Goal: Entertainment & Leisure: Browse casually

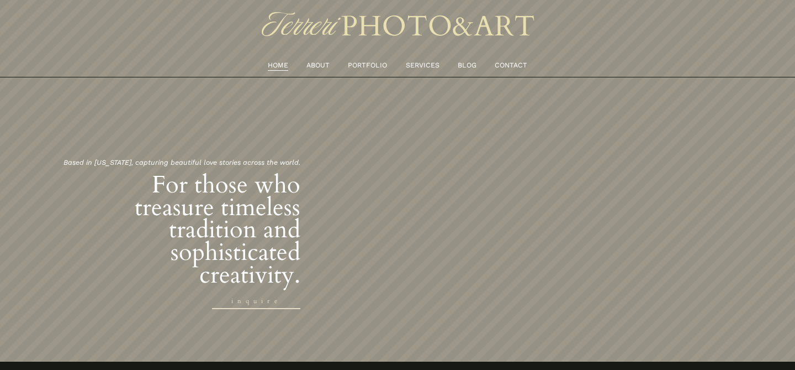
click at [376, 62] on link "PORTFOLIO" at bounding box center [367, 66] width 39 height 12
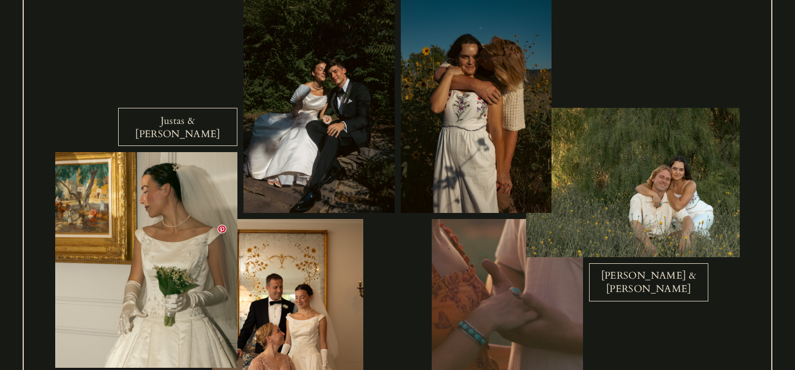
scroll to position [1176, 0]
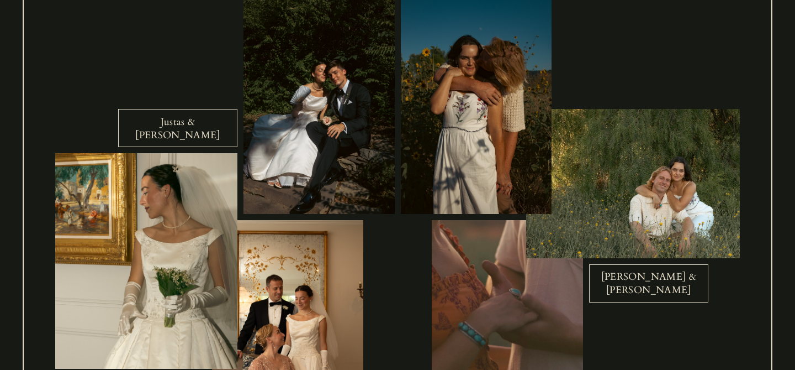
click at [199, 127] on link "Justas & Angela" at bounding box center [177, 128] width 119 height 38
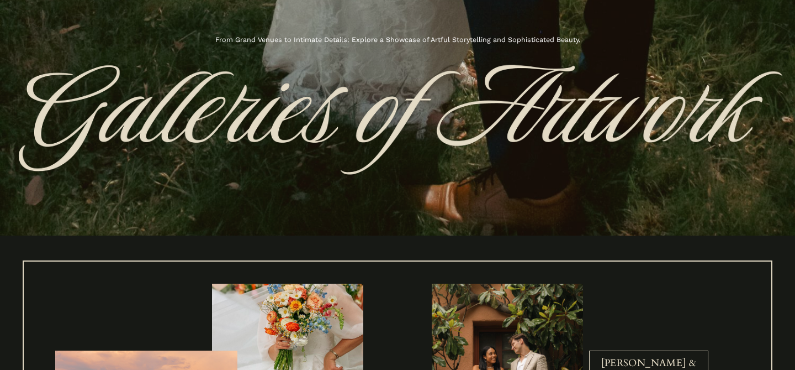
scroll to position [0, 0]
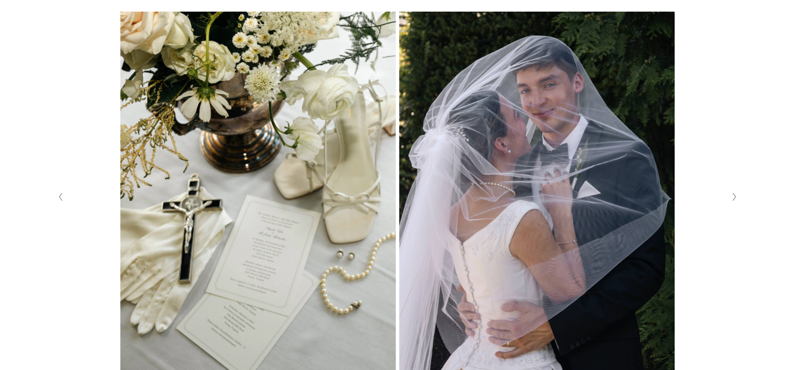
scroll to position [272, 0]
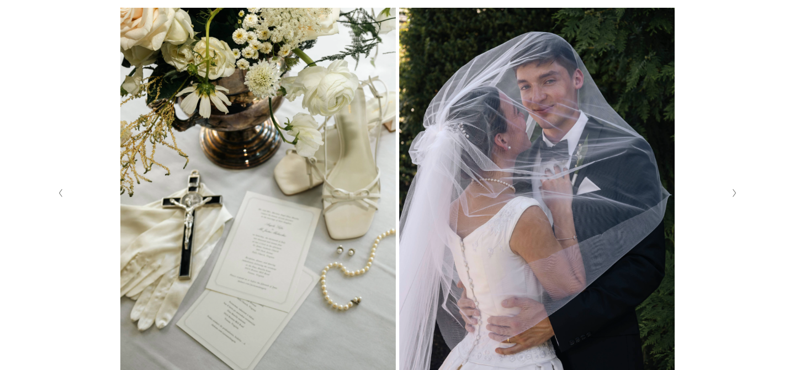
click at [446, 284] on img at bounding box center [398, 193] width 710 height 370
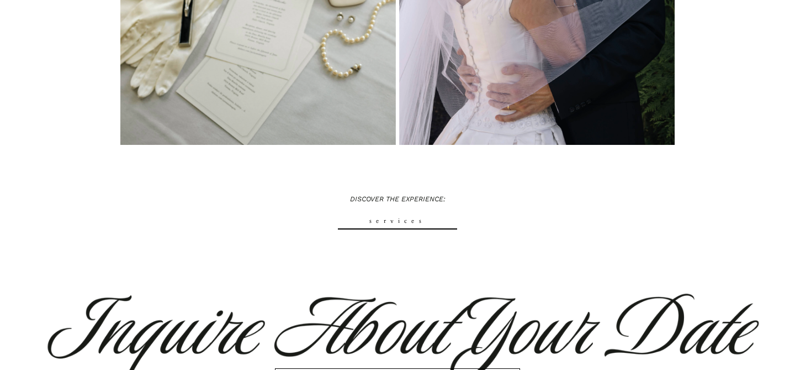
scroll to position [509, 0]
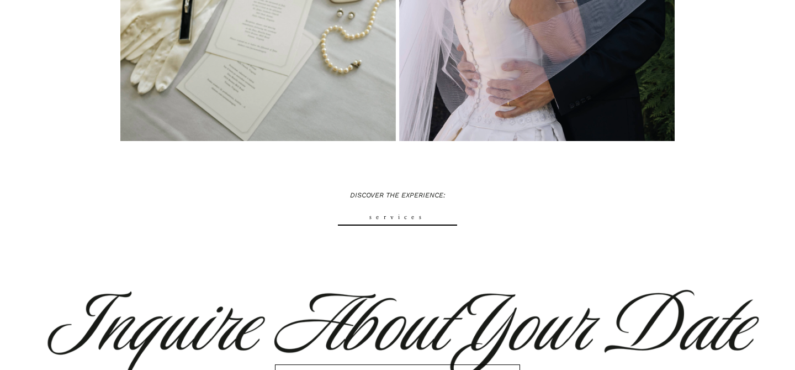
click at [408, 218] on link "services" at bounding box center [397, 217] width 119 height 16
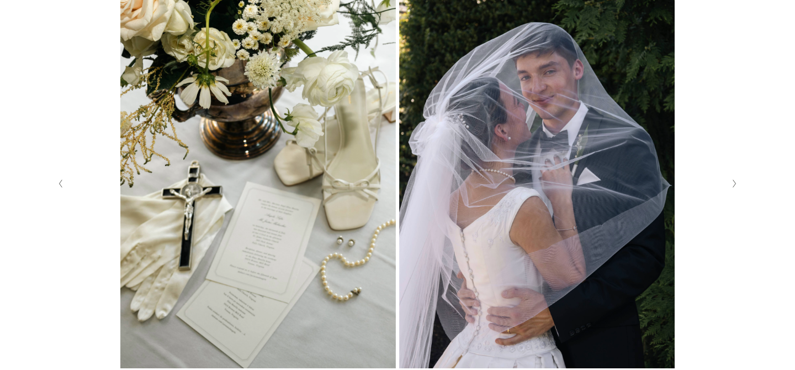
scroll to position [296, 0]
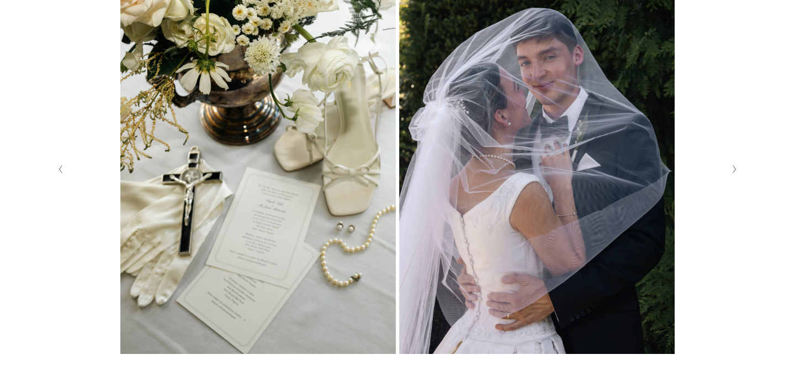
click at [736, 170] on icon "Next Slide" at bounding box center [734, 169] width 5 height 9
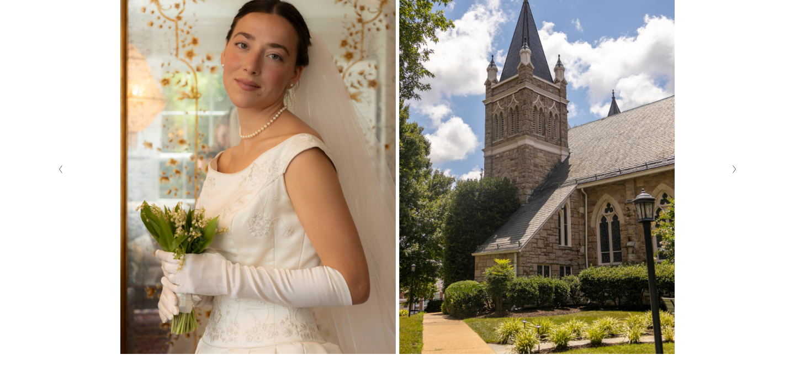
click at [536, 204] on img at bounding box center [398, 169] width 710 height 370
click at [733, 172] on icon "Next Slide" at bounding box center [734, 169] width 5 height 9
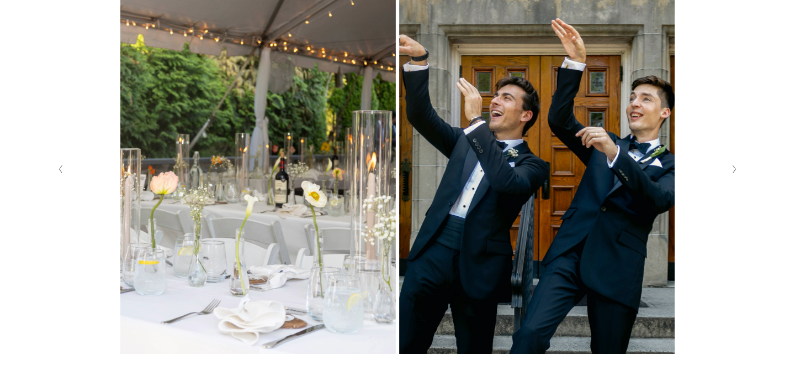
click at [732, 172] on icon "Next Slide" at bounding box center [734, 169] width 5 height 9
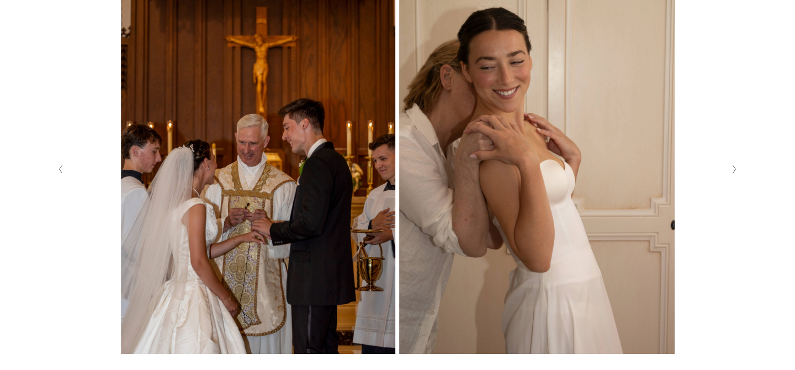
click at [732, 172] on icon "Next Slide" at bounding box center [734, 169] width 5 height 9
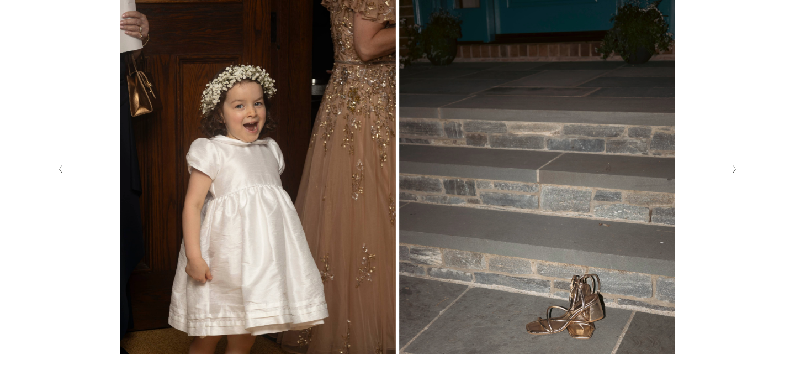
click at [732, 175] on button "Next Slide" at bounding box center [734, 169] width 15 height 18
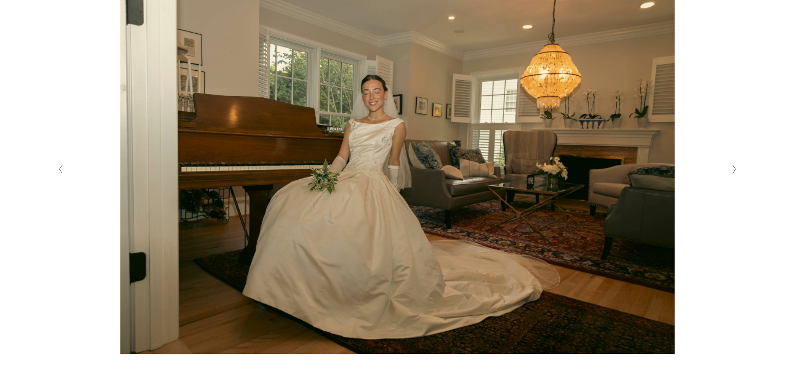
click at [732, 175] on button "Next Slide" at bounding box center [734, 169] width 15 height 18
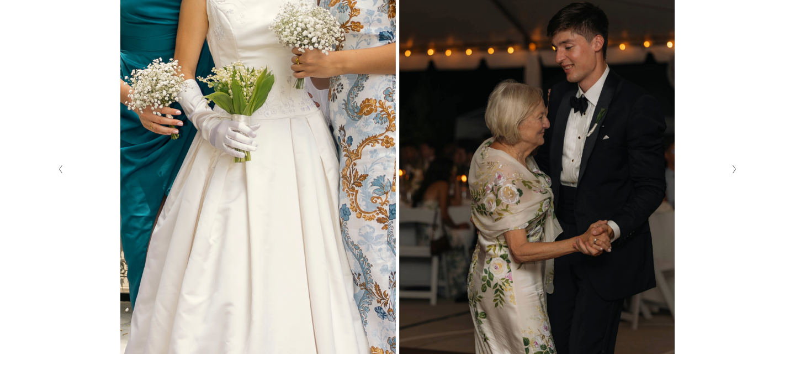
click at [732, 175] on button "Next Slide" at bounding box center [734, 169] width 15 height 18
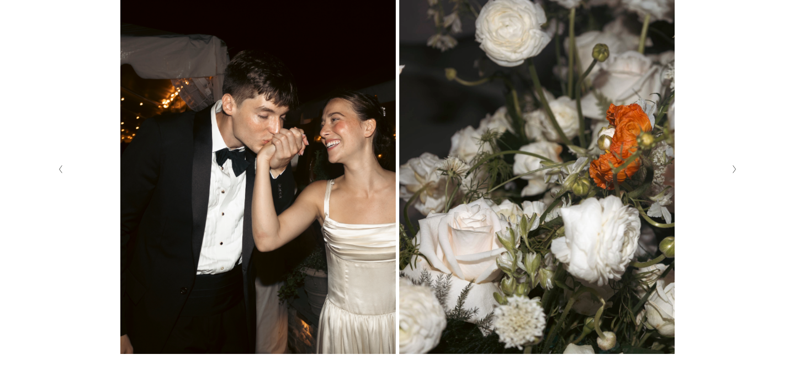
click at [61, 176] on button "Previous Slide" at bounding box center [61, 169] width 15 height 18
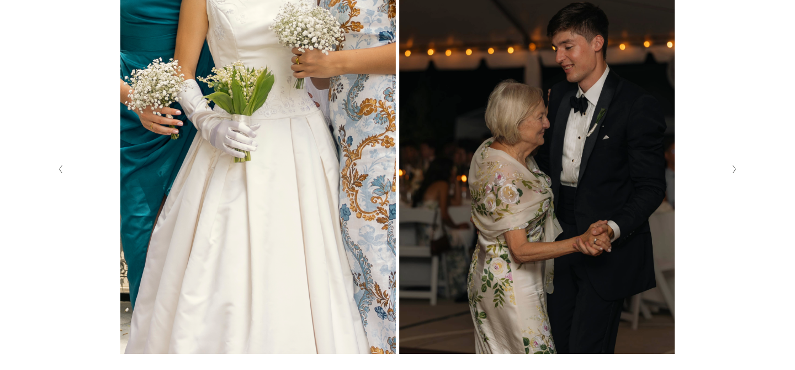
click at [735, 170] on icon "Next Slide" at bounding box center [734, 169] width 5 height 9
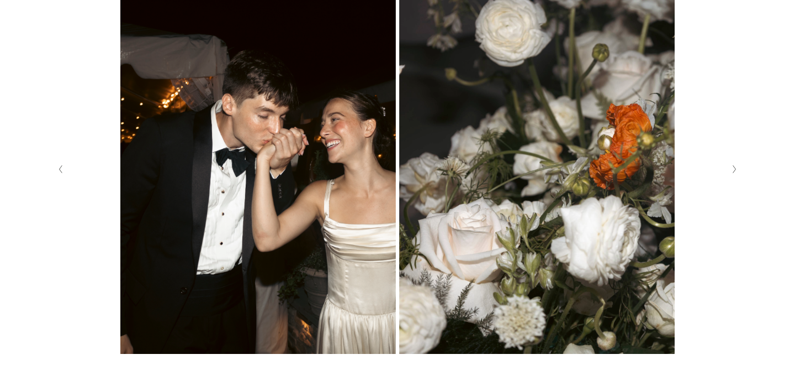
click at [735, 170] on icon "Next Slide" at bounding box center [734, 169] width 5 height 9
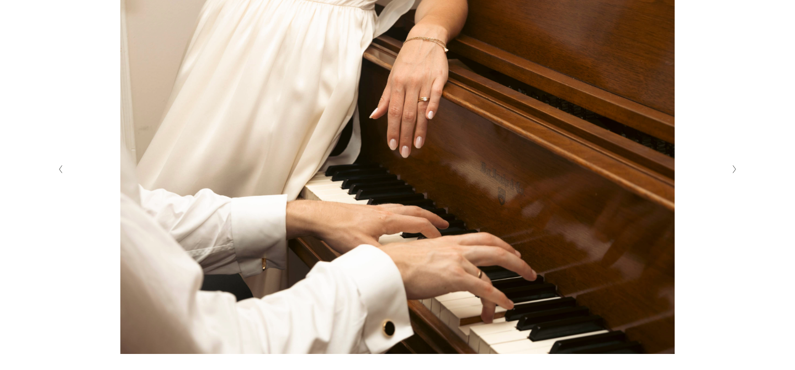
click at [735, 170] on icon "Next Slide" at bounding box center [734, 169] width 5 height 9
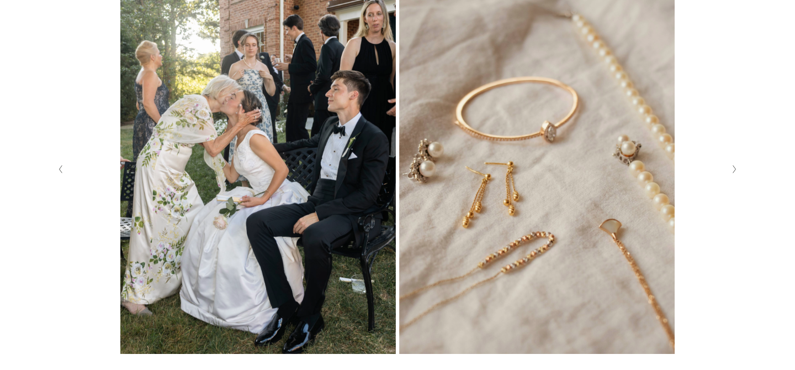
click at [736, 168] on polyline "Next Slide" at bounding box center [734, 169] width 3 height 8
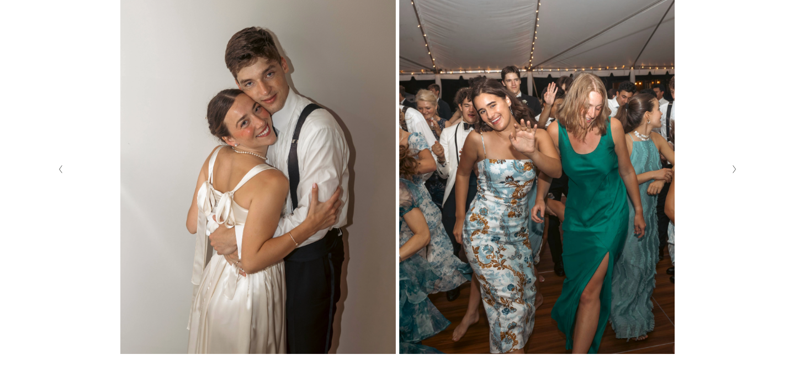
click at [58, 168] on icon "Previous Slide" at bounding box center [60, 169] width 5 height 9
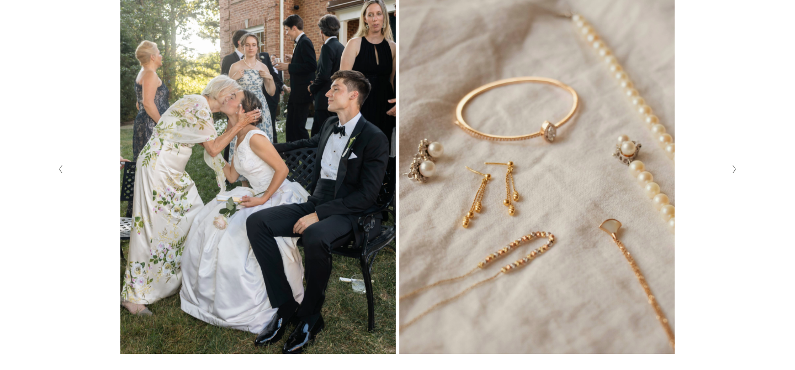
click at [733, 177] on button "Next Slide" at bounding box center [734, 169] width 15 height 18
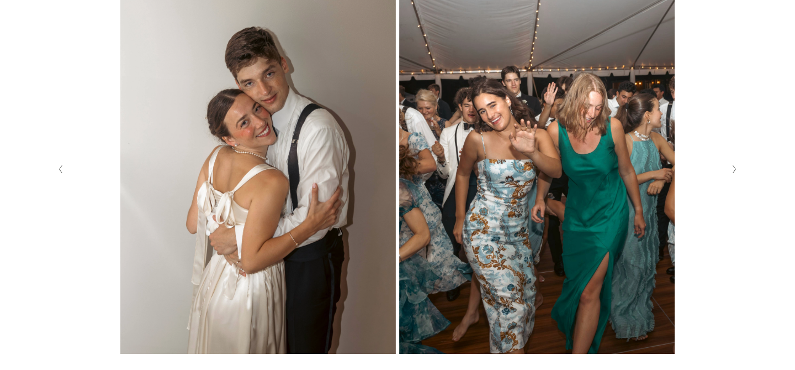
click at [733, 177] on button "Next Slide" at bounding box center [734, 169] width 15 height 18
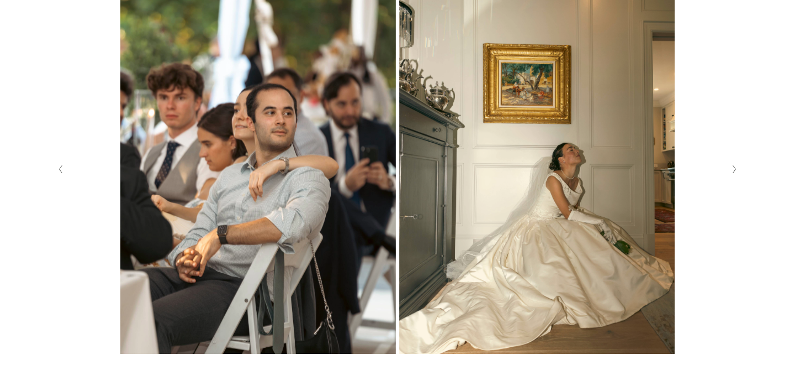
click at [67, 172] on button "Previous Slide" at bounding box center [61, 169] width 15 height 18
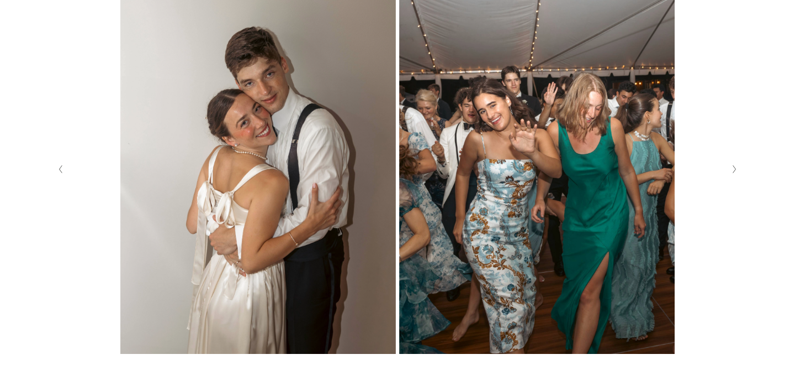
click at [735, 173] on button "Next Slide" at bounding box center [734, 169] width 15 height 18
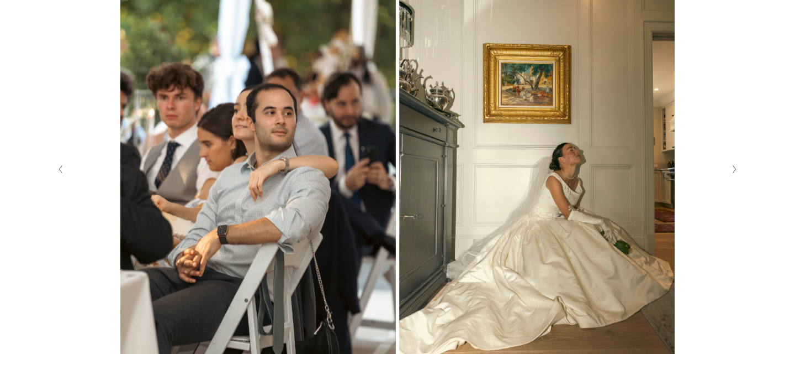
click at [735, 166] on icon "Next Slide" at bounding box center [734, 169] width 5 height 9
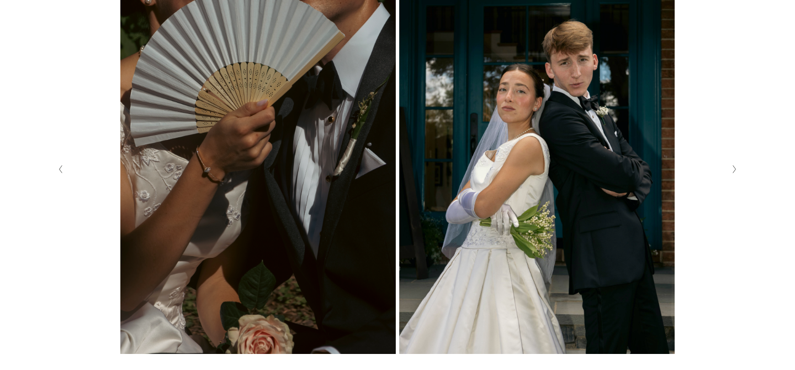
click at [735, 166] on icon "Next Slide" at bounding box center [734, 169] width 5 height 9
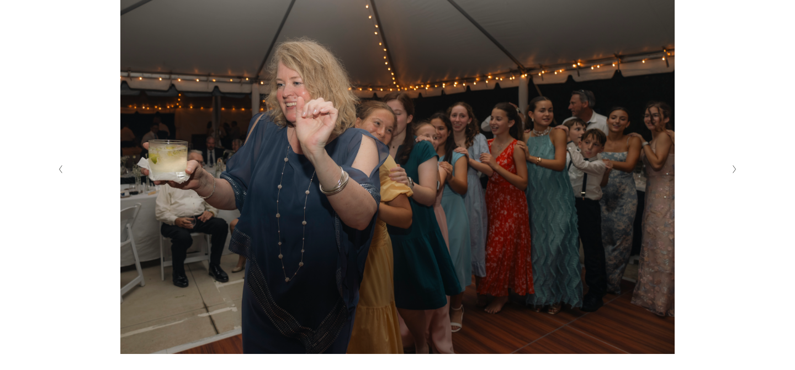
click at [736, 170] on icon "Next Slide" at bounding box center [734, 169] width 5 height 9
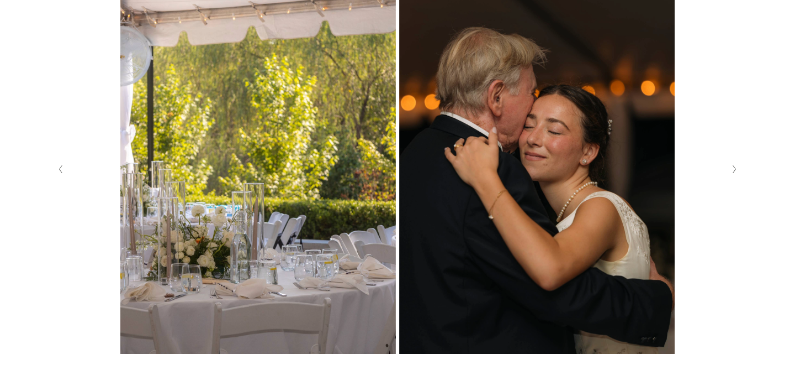
click at [729, 174] on button "Next Slide" at bounding box center [734, 169] width 15 height 18
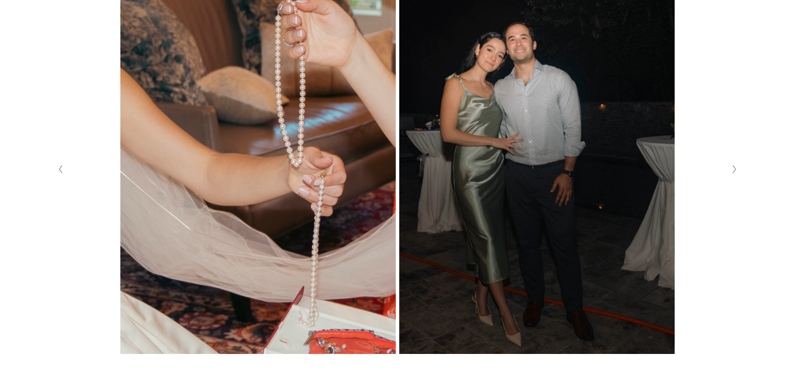
click at [729, 174] on button "Next Slide" at bounding box center [734, 169] width 15 height 18
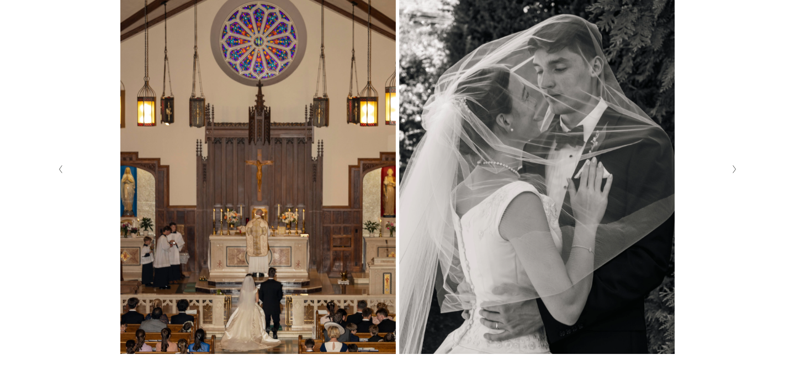
click at [729, 174] on button "Next Slide" at bounding box center [734, 169] width 15 height 18
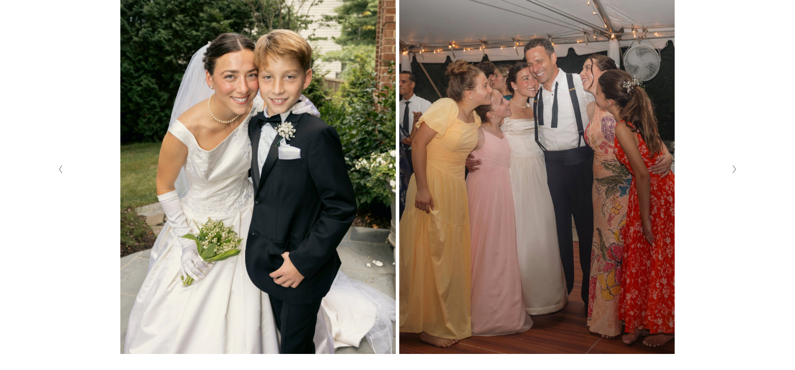
click at [732, 172] on button "Next Slide" at bounding box center [734, 169] width 15 height 18
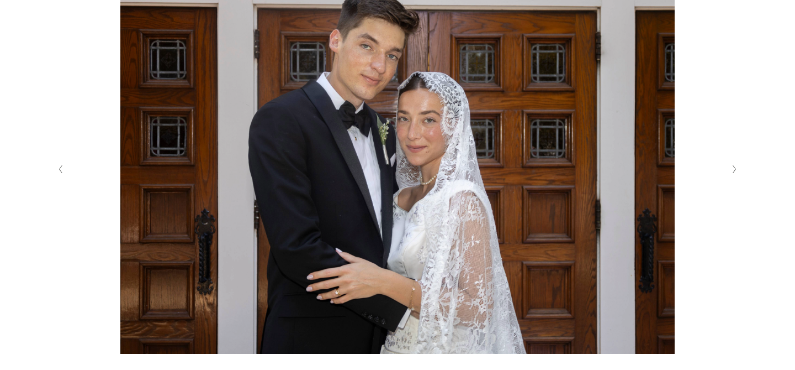
click at [735, 172] on icon "Next Slide" at bounding box center [734, 169] width 5 height 9
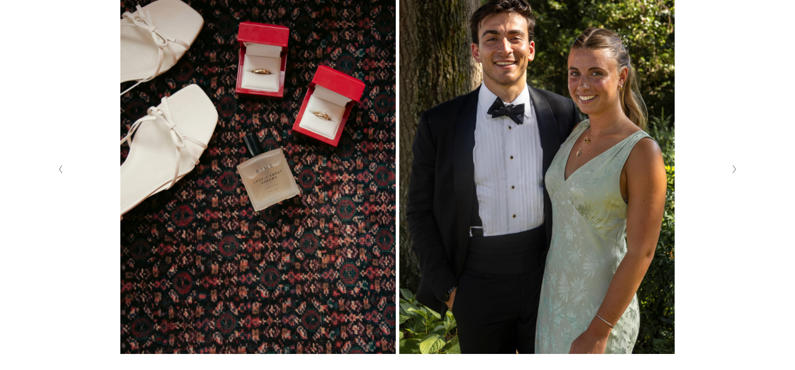
click at [735, 172] on icon "Next Slide" at bounding box center [734, 169] width 5 height 9
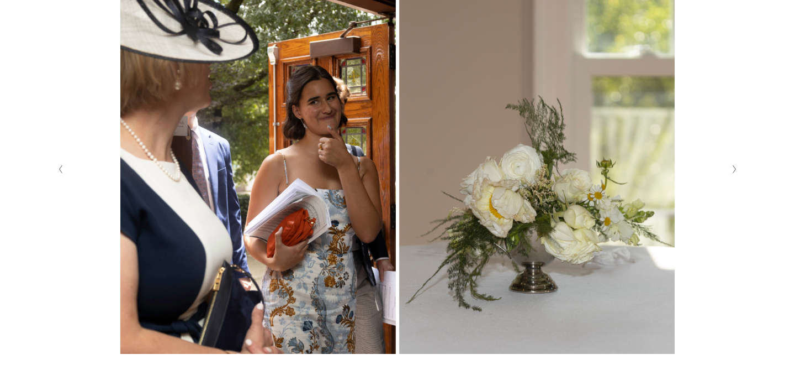
click at [735, 172] on icon "Next Slide" at bounding box center [734, 169] width 5 height 9
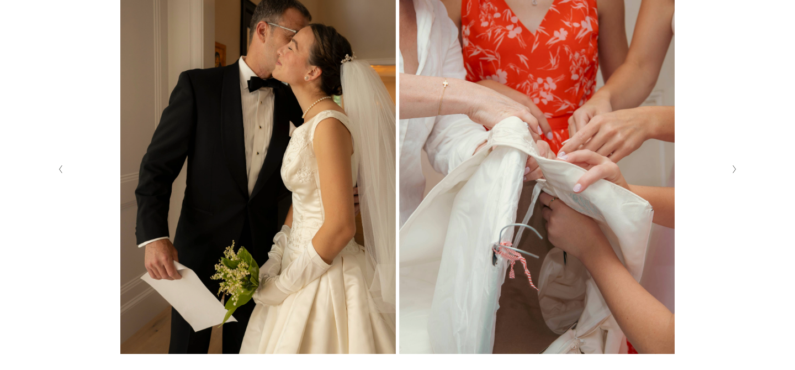
click at [735, 172] on icon "Next Slide" at bounding box center [734, 169] width 5 height 9
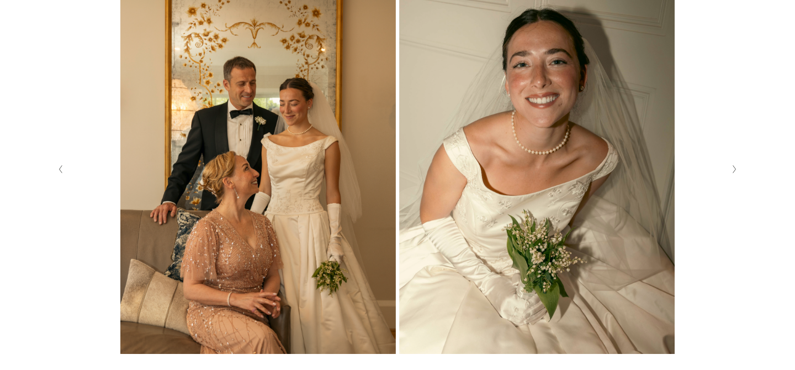
click at [735, 172] on icon "Next Slide" at bounding box center [734, 169] width 5 height 9
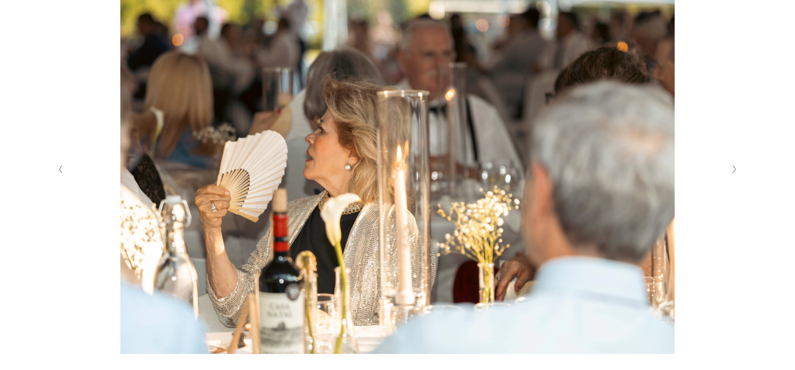
click at [735, 172] on icon "Next Slide" at bounding box center [734, 169] width 5 height 9
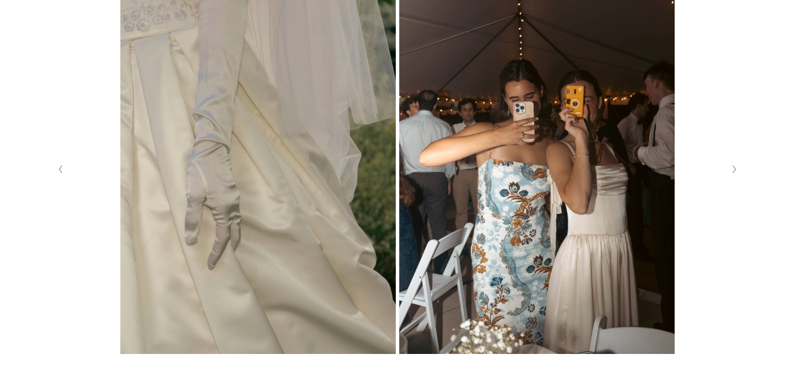
click at [739, 175] on button "Next Slide" at bounding box center [734, 169] width 15 height 18
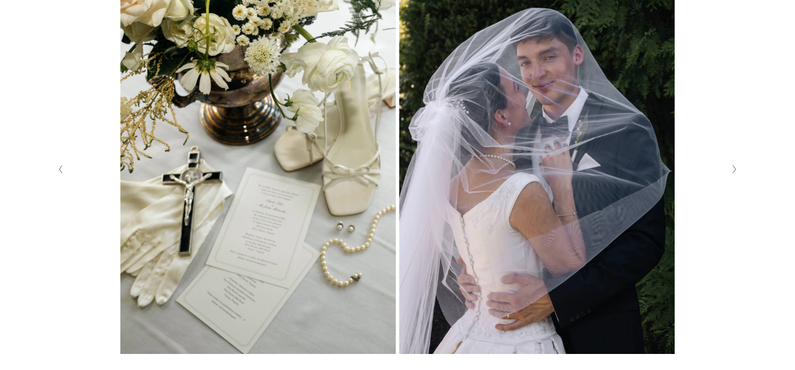
click at [738, 175] on button "Next Slide" at bounding box center [734, 169] width 15 height 18
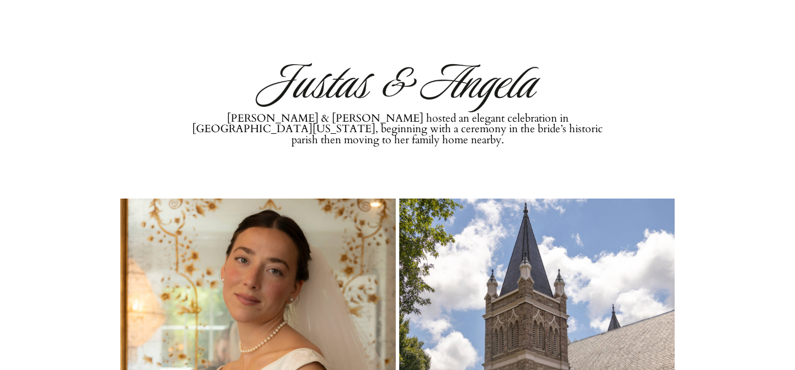
scroll to position [80, 0]
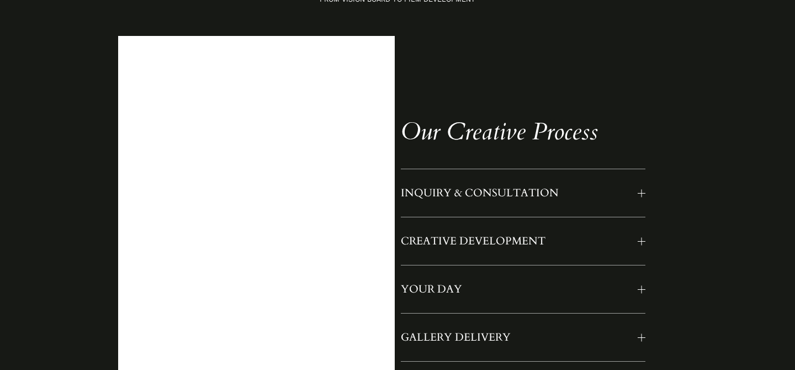
scroll to position [902, 0]
